Goal: Task Accomplishment & Management: Manage account settings

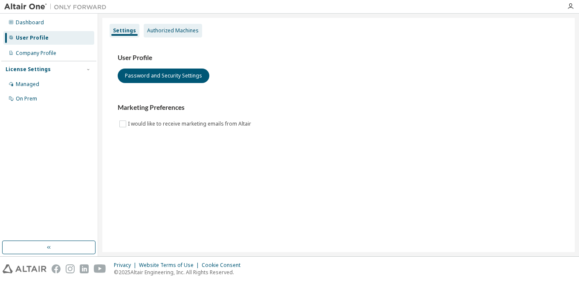
click at [168, 26] on div "Authorized Machines" at bounding box center [173, 31] width 58 height 14
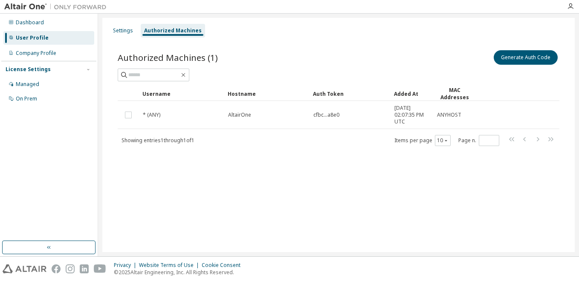
drag, startPoint x: 436, startPoint y: 94, endPoint x: 448, endPoint y: 94, distance: 11.5
drag, startPoint x: 432, startPoint y: 94, endPoint x: 445, endPoint y: 94, distance: 13.2
click at [535, 60] on button "Generate Auth Code" at bounding box center [526, 57] width 64 height 14
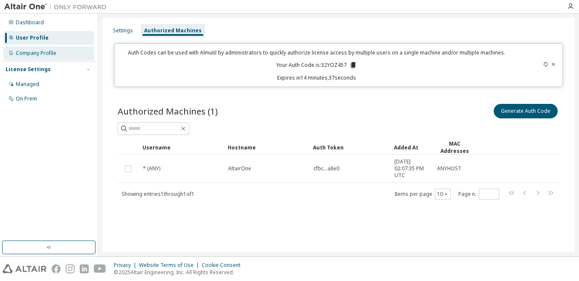
click at [58, 55] on div "Company Profile" at bounding box center [48, 53] width 91 height 14
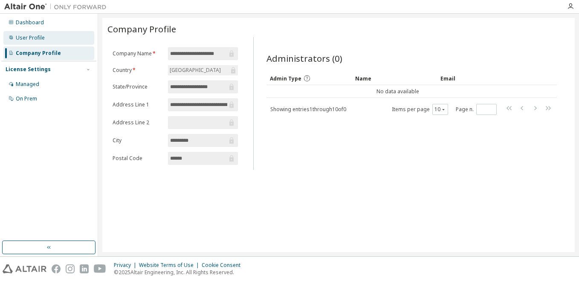
click at [59, 36] on div "User Profile" at bounding box center [48, 38] width 91 height 14
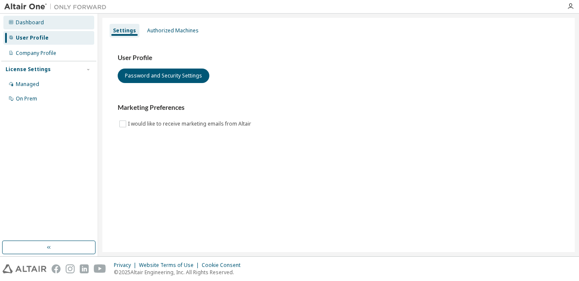
click at [55, 19] on div "Dashboard" at bounding box center [48, 23] width 91 height 14
